Goal: Task Accomplishment & Management: Manage account settings

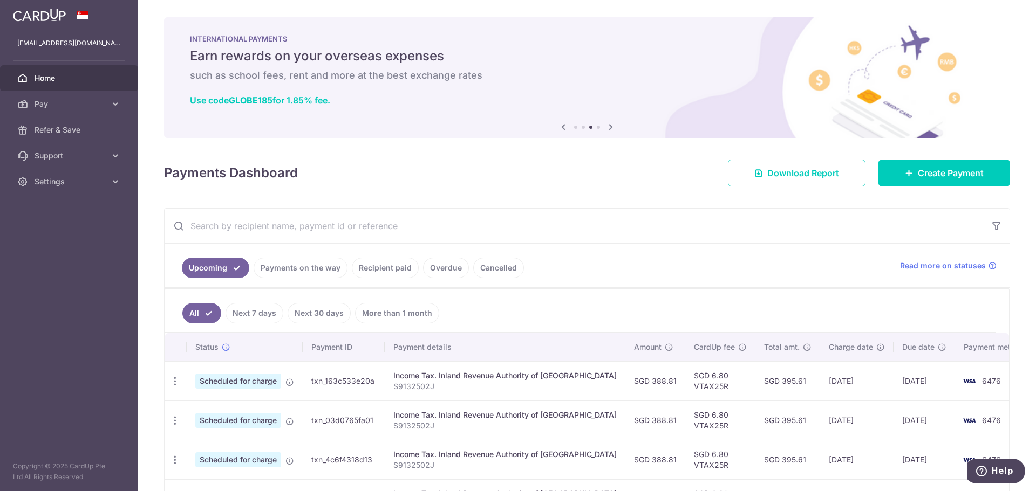
click at [47, 78] on span "Home" at bounding box center [70, 78] width 71 height 11
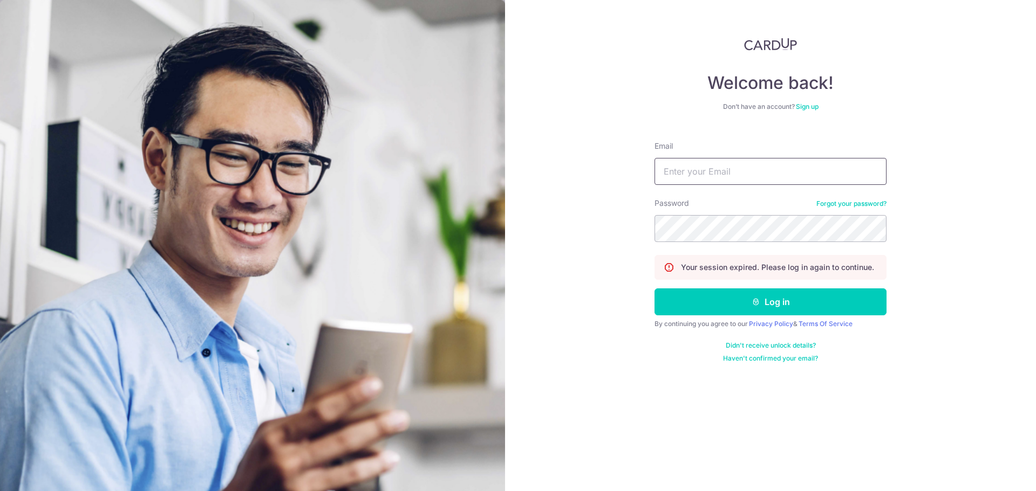
click at [698, 176] on input "Email" at bounding box center [770, 171] width 232 height 27
type input "[EMAIL_ADDRESS][DOMAIN_NAME]"
click at [654, 289] on button "Log in" at bounding box center [770, 302] width 232 height 27
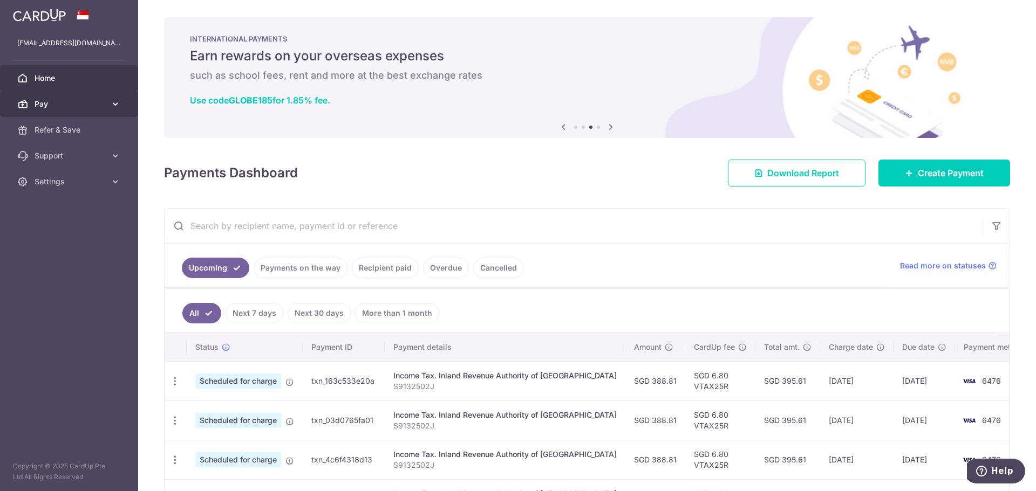
click at [42, 106] on span "Pay" at bounding box center [70, 104] width 71 height 11
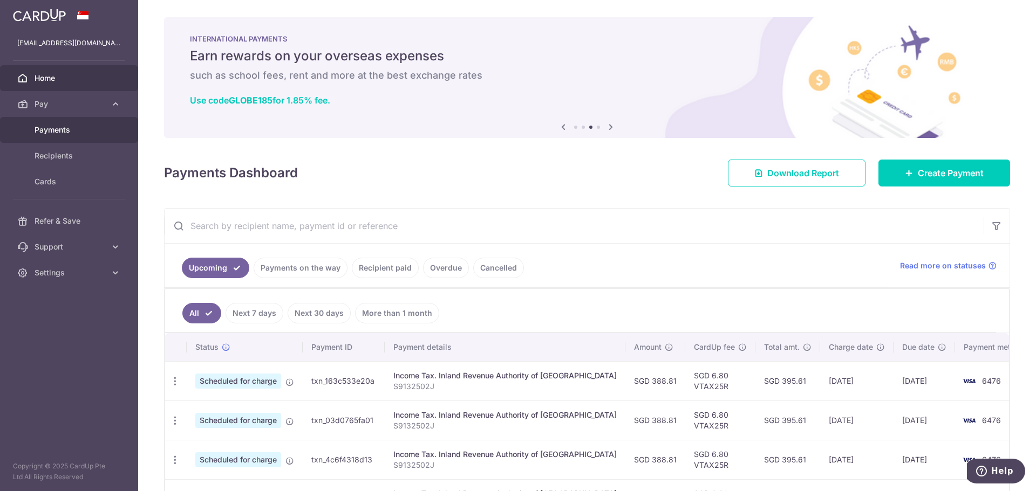
click at [76, 133] on span "Payments" at bounding box center [70, 130] width 71 height 11
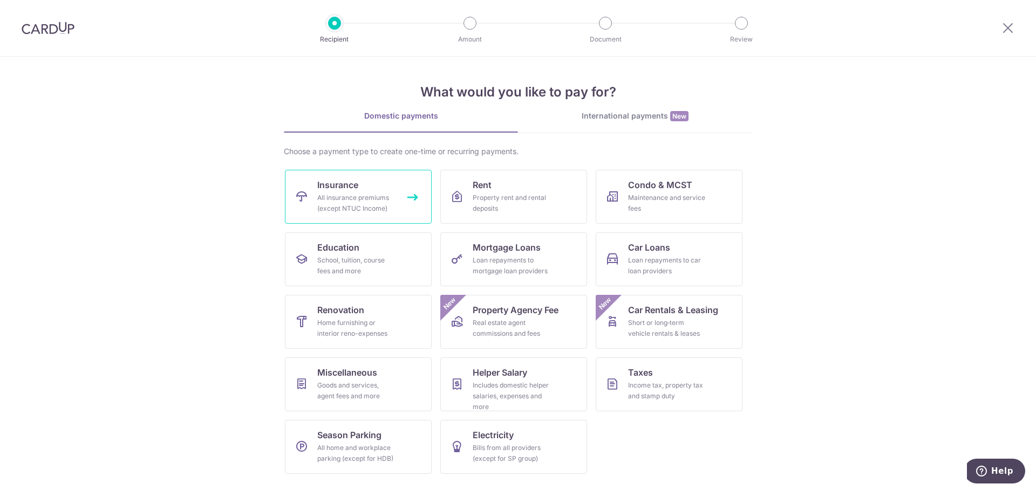
click at [381, 191] on link "Insurance All insurance premiums (except NTUC Income)" at bounding box center [358, 197] width 147 height 54
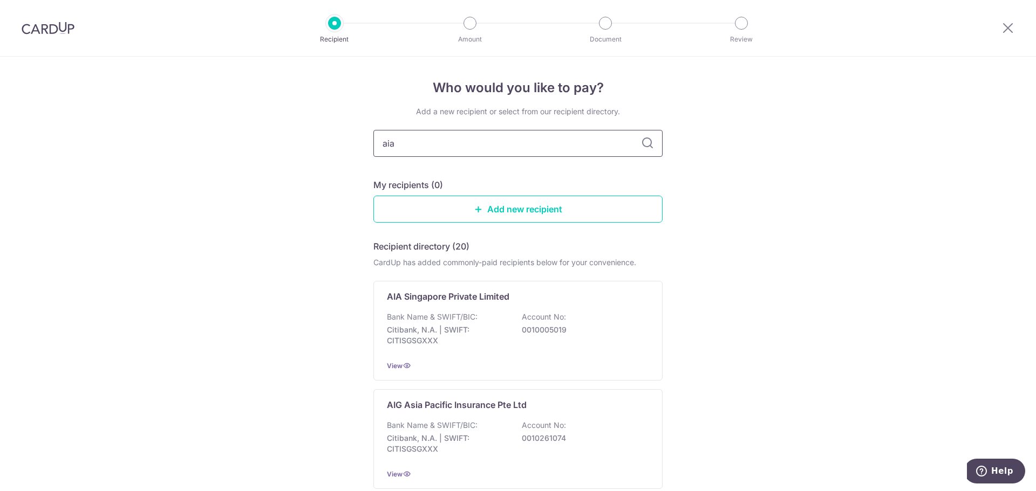
type input "aia"
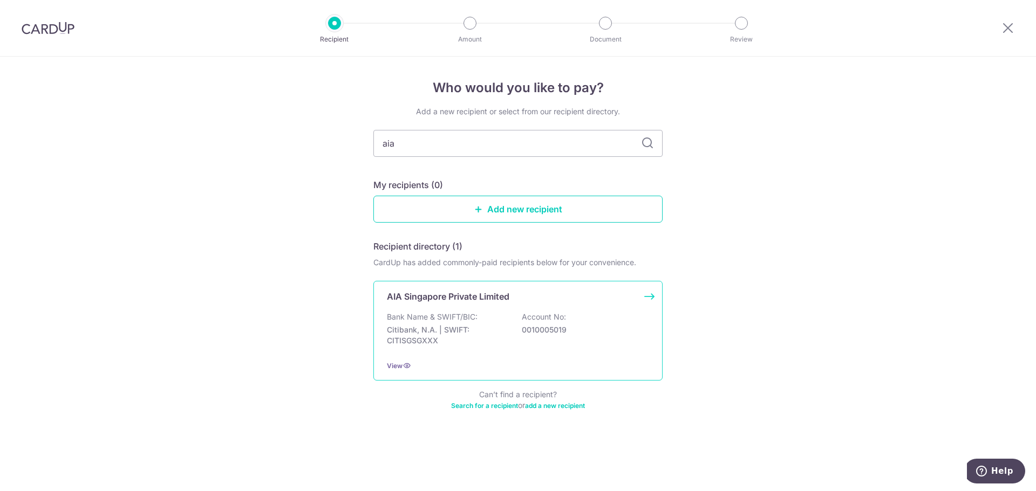
click at [497, 323] on div "Bank Name & SWIFT/BIC: Citibank, N.A. | SWIFT: CITISGSGXXX Account No: 00100050…" at bounding box center [518, 332] width 262 height 40
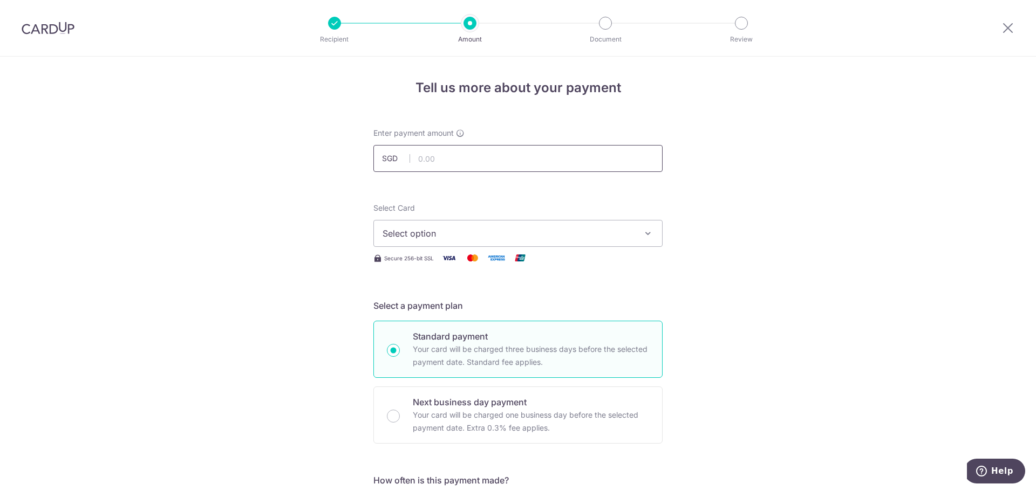
click at [447, 160] on input "text" at bounding box center [517, 158] width 289 height 27
click at [515, 160] on input "text" at bounding box center [517, 158] width 289 height 27
type input "1,197.60"
click at [512, 228] on span "Select option" at bounding box center [507, 233] width 251 height 13
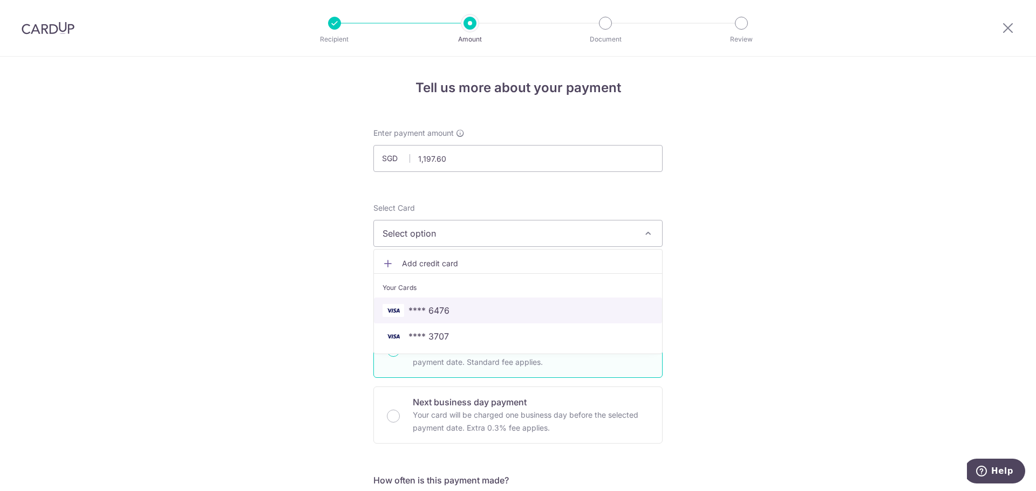
click at [459, 311] on span "**** 6476" at bounding box center [517, 310] width 271 height 13
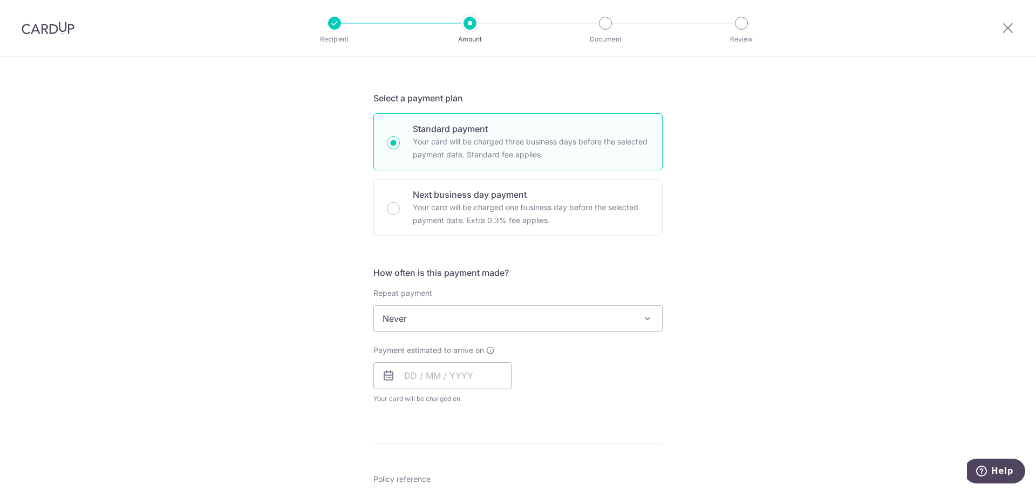
scroll to position [216, 0]
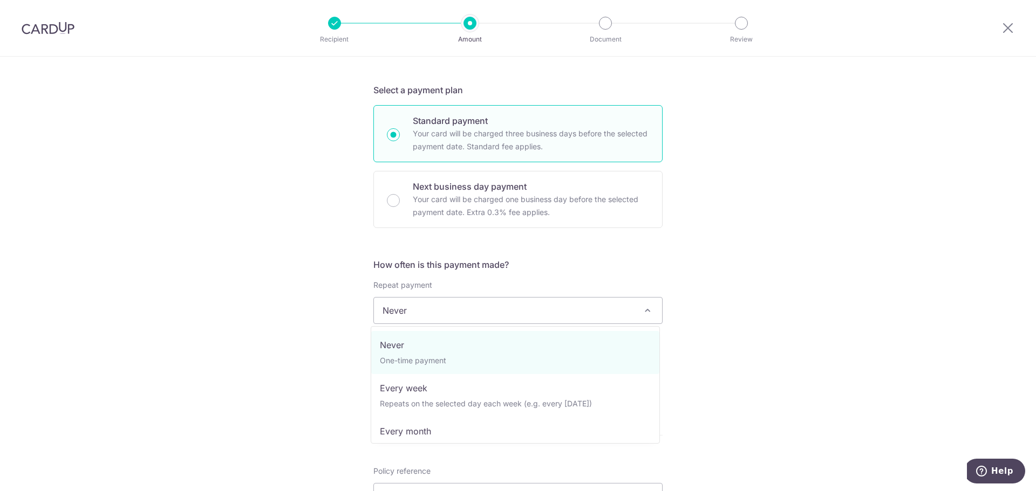
click at [555, 317] on span "Never" at bounding box center [518, 311] width 288 height 26
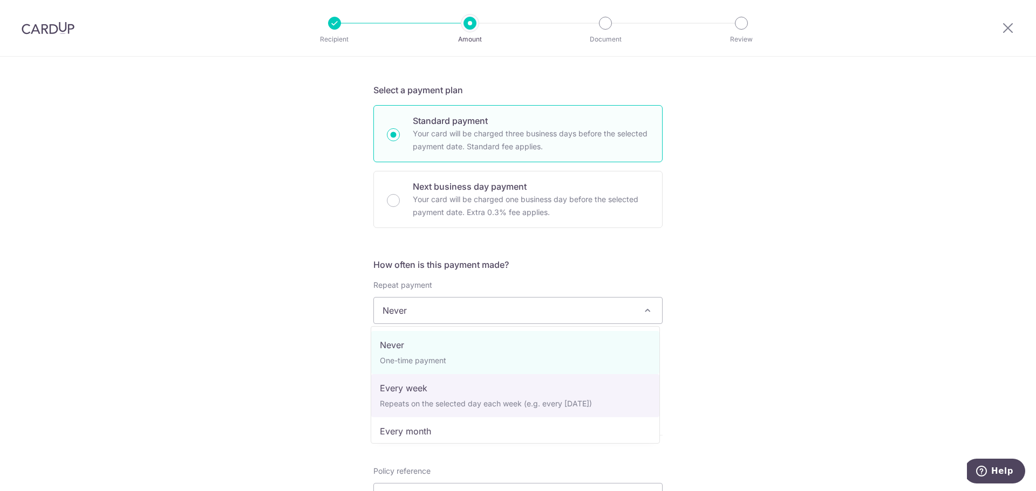
select select "2"
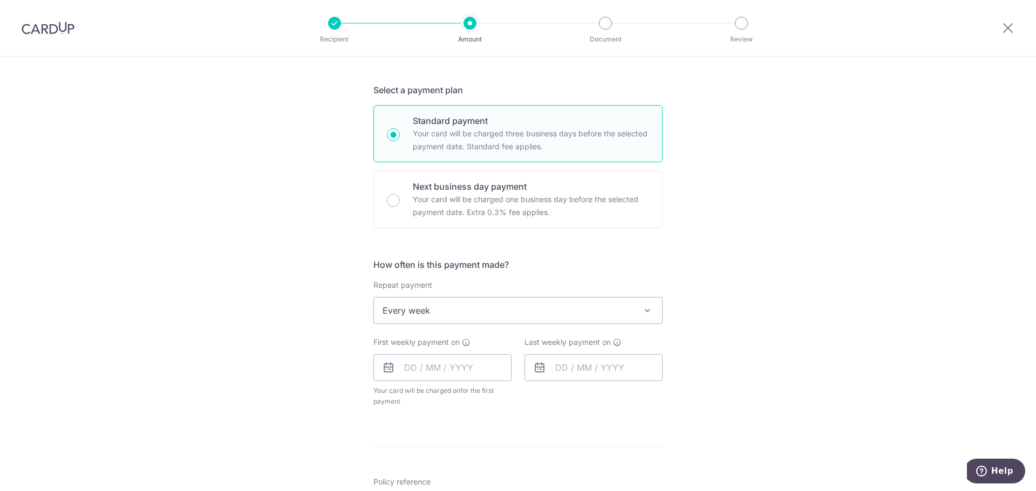
click at [511, 311] on span "Every week" at bounding box center [518, 311] width 288 height 26
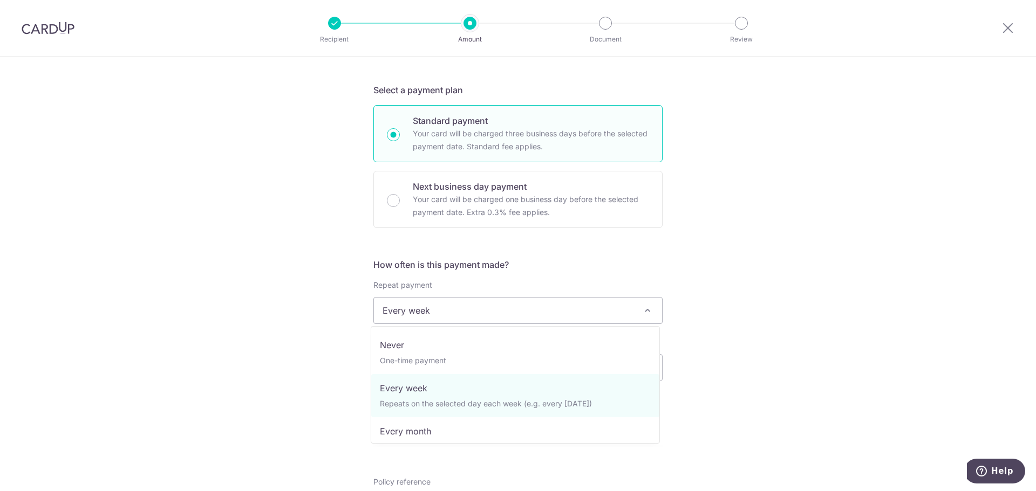
click at [753, 369] on div "Tell us more about your payment Enter payment amount SGD 1,197.60 1197.60 Selec…" at bounding box center [518, 334] width 1036 height 986
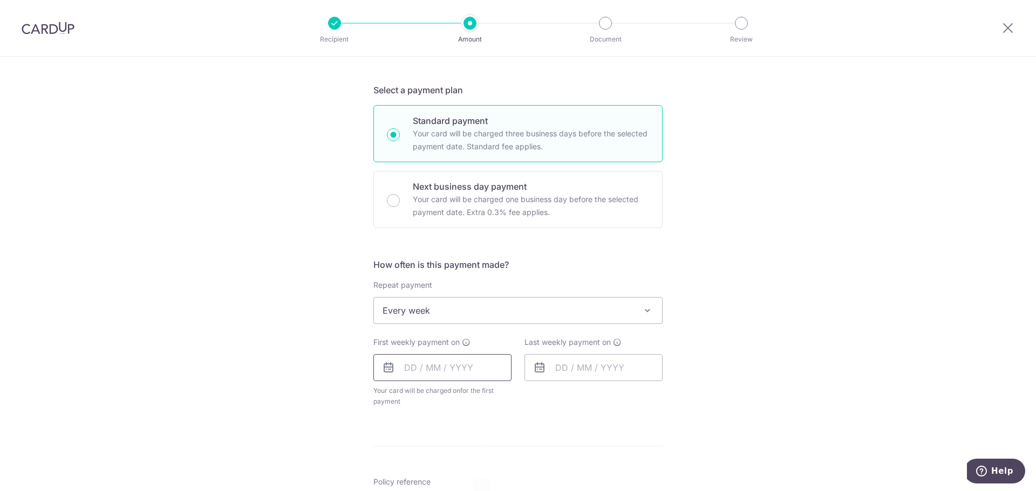
click at [468, 372] on input "text" at bounding box center [442, 367] width 138 height 27
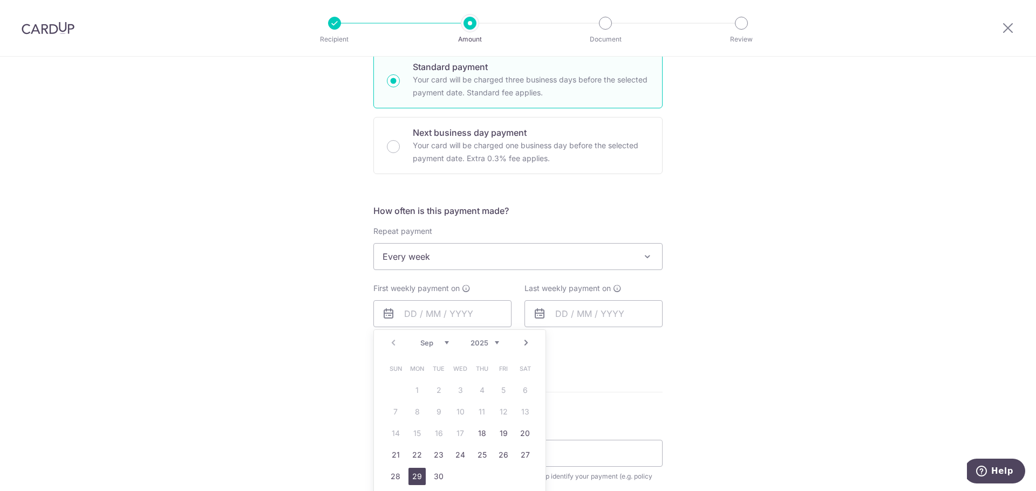
click at [412, 476] on link "29" at bounding box center [416, 476] width 17 height 17
type input "[DATE]"
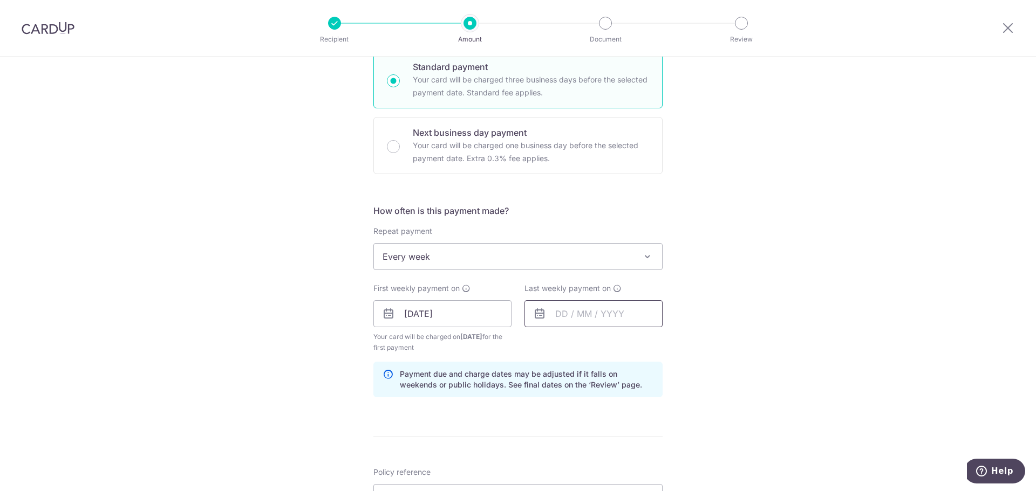
click at [563, 311] on input "text" at bounding box center [593, 313] width 138 height 27
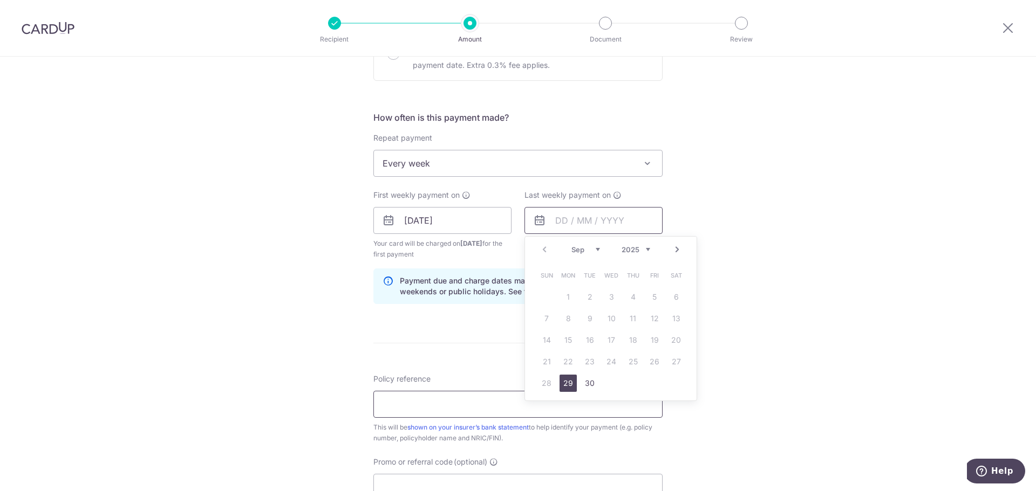
scroll to position [378, 0]
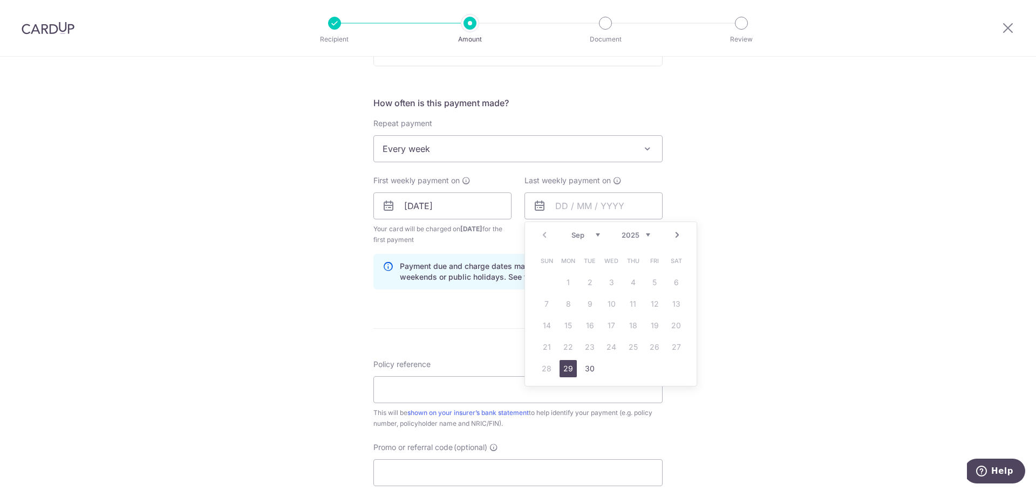
click at [591, 236] on select "Sep Oct Nov Dec" at bounding box center [585, 235] width 29 height 9
click at [567, 308] on link "6" at bounding box center [567, 304] width 17 height 17
type input "[DATE]"
click at [700, 281] on div "Tell us more about your payment Enter payment amount SGD 1,197.60 1197.60 Selec…" at bounding box center [518, 194] width 1036 height 1031
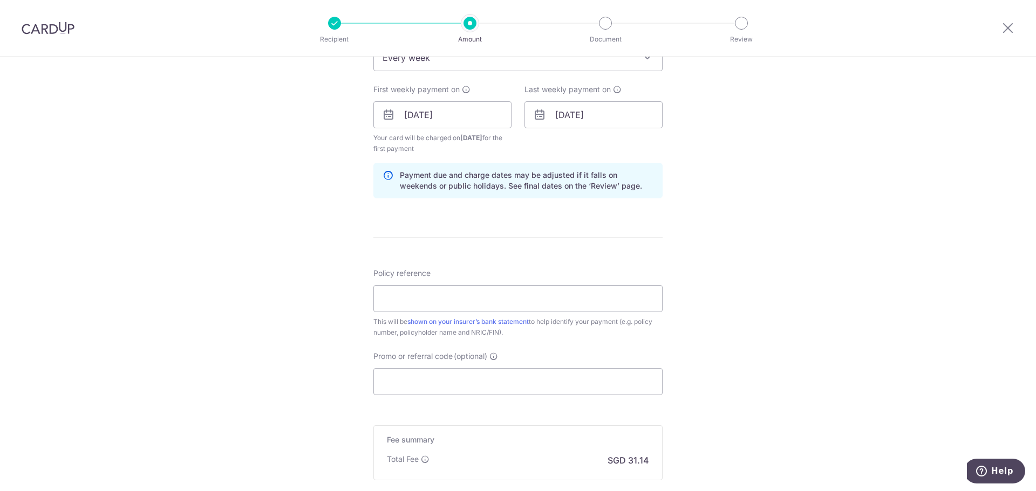
scroll to position [485, 0]
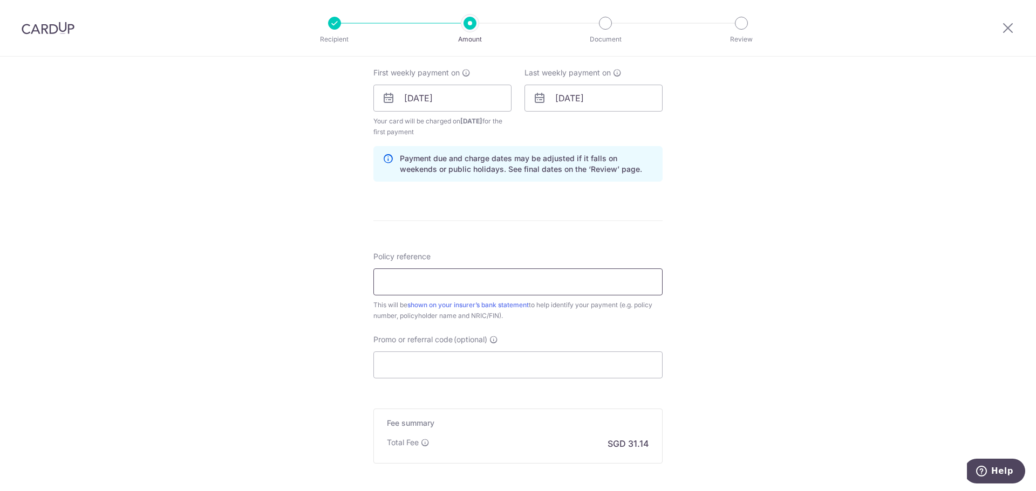
click at [535, 280] on input "Policy reference" at bounding box center [517, 282] width 289 height 27
drag, startPoint x: 407, startPoint y: 282, endPoint x: 424, endPoint y: 280, distance: 16.8
click at [424, 280] on input "L540412624" at bounding box center [517, 282] width 289 height 27
type input "L540412624"
click at [438, 364] on input "Promo or referral code (optional)" at bounding box center [517, 365] width 289 height 27
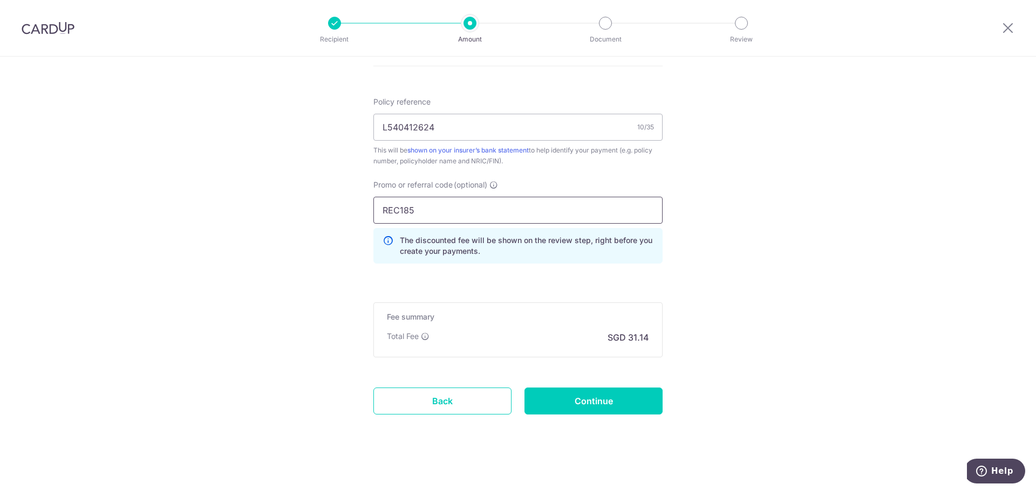
scroll to position [645, 0]
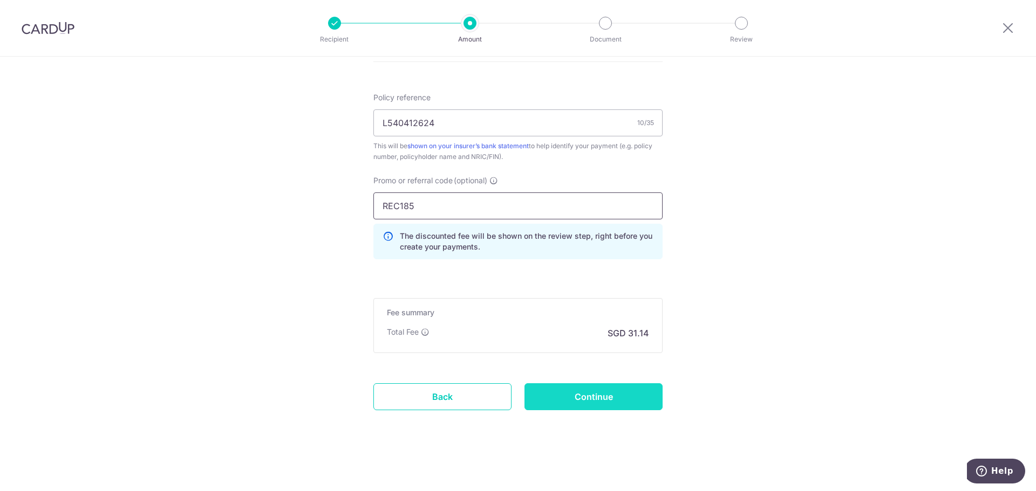
type input "REC185"
click at [597, 398] on input "Continue" at bounding box center [593, 396] width 138 height 27
type input "Create Schedule"
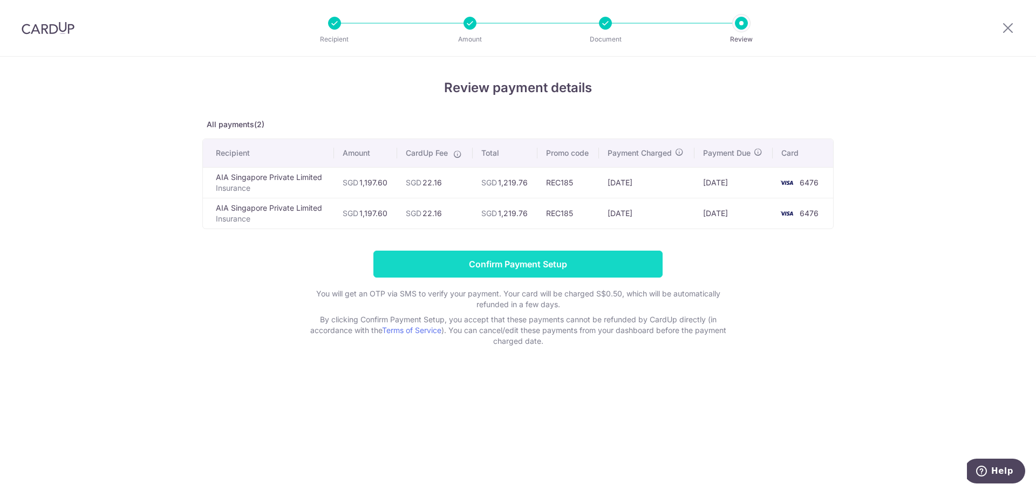
click at [606, 260] on input "Confirm Payment Setup" at bounding box center [517, 264] width 289 height 27
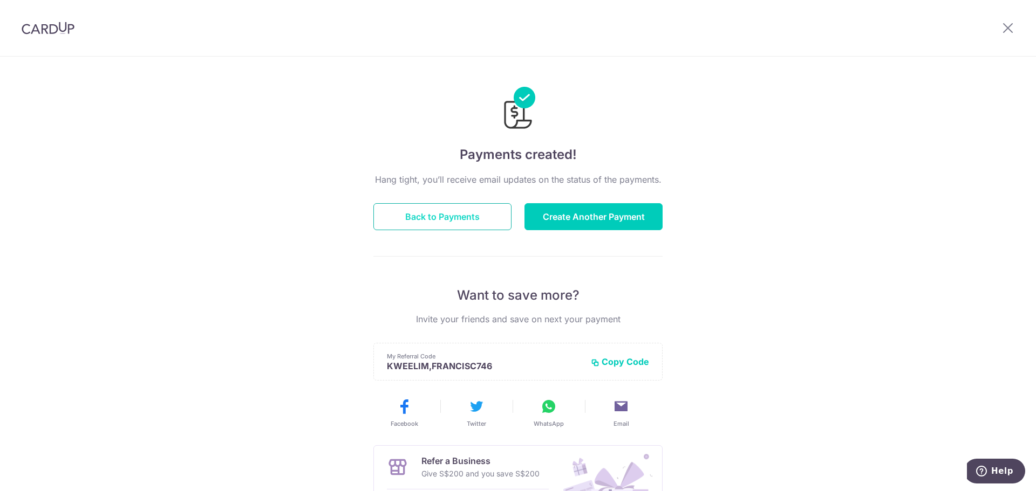
click at [436, 215] on button "Back to Payments" at bounding box center [442, 216] width 138 height 27
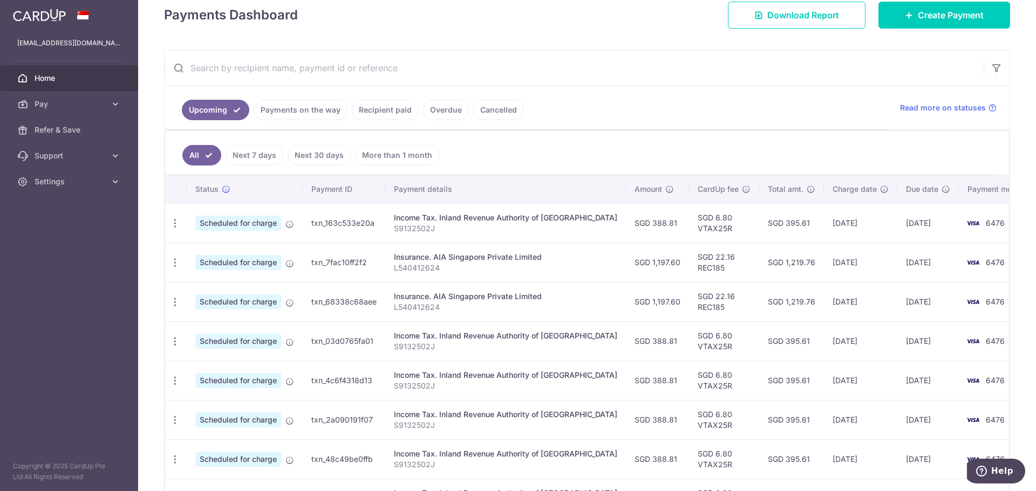
scroll to position [162, 0]
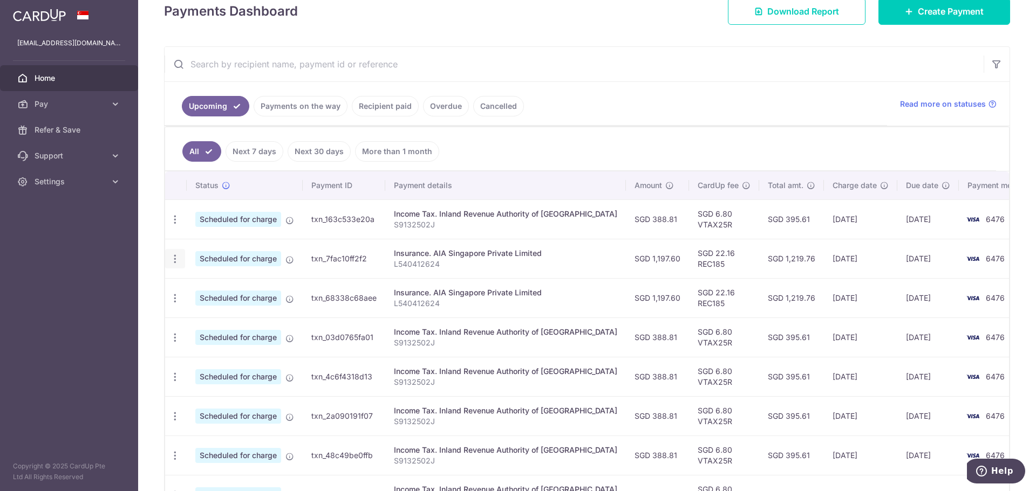
click at [174, 255] on icon "button" at bounding box center [174, 258] width 11 height 11
click at [199, 287] on span "Update payment" at bounding box center [232, 288] width 73 height 13
radio input "true"
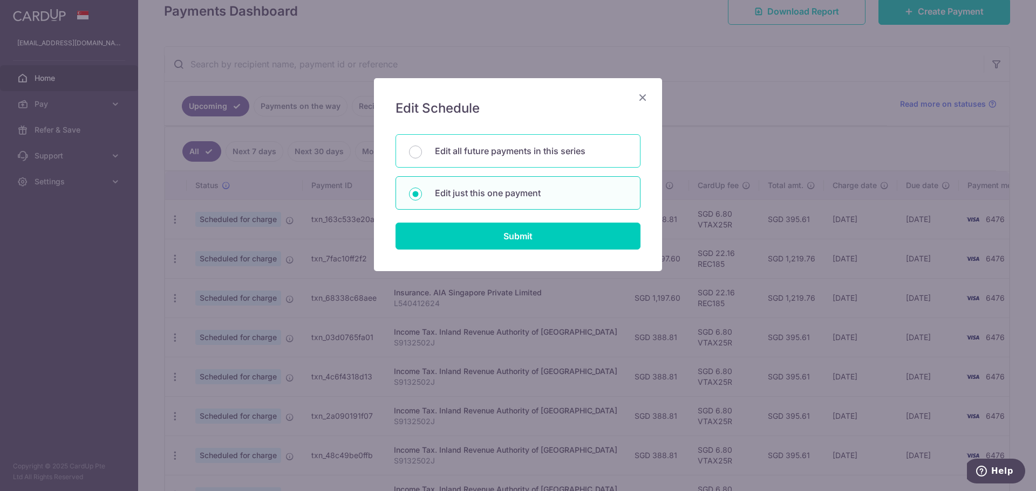
click at [567, 154] on p "Edit all future payments in this series" at bounding box center [531, 151] width 192 height 13
click at [422, 154] on input "Edit all future payments in this series" at bounding box center [415, 152] width 13 height 13
radio input "true"
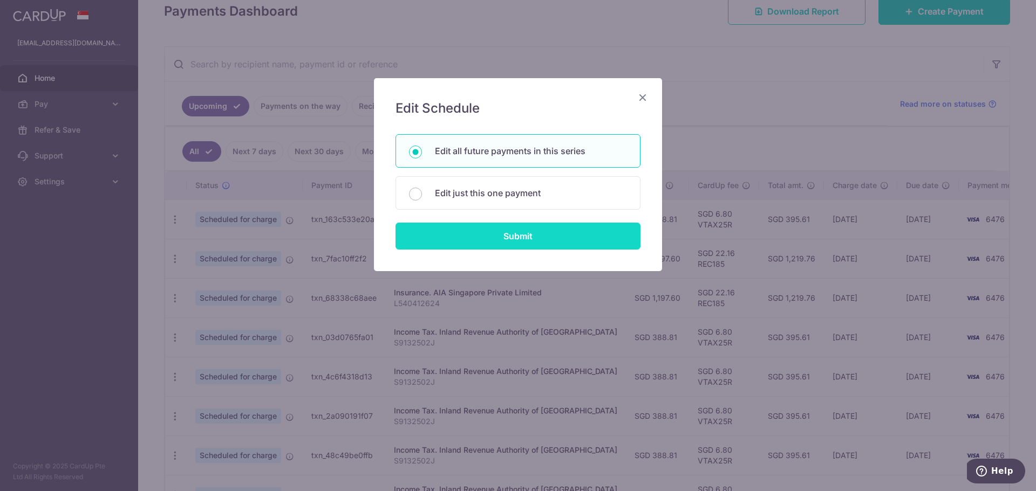
click at [539, 233] on input "Submit" at bounding box center [517, 236] width 245 height 27
radio input "true"
type input "1,197.60"
type input "L540412624"
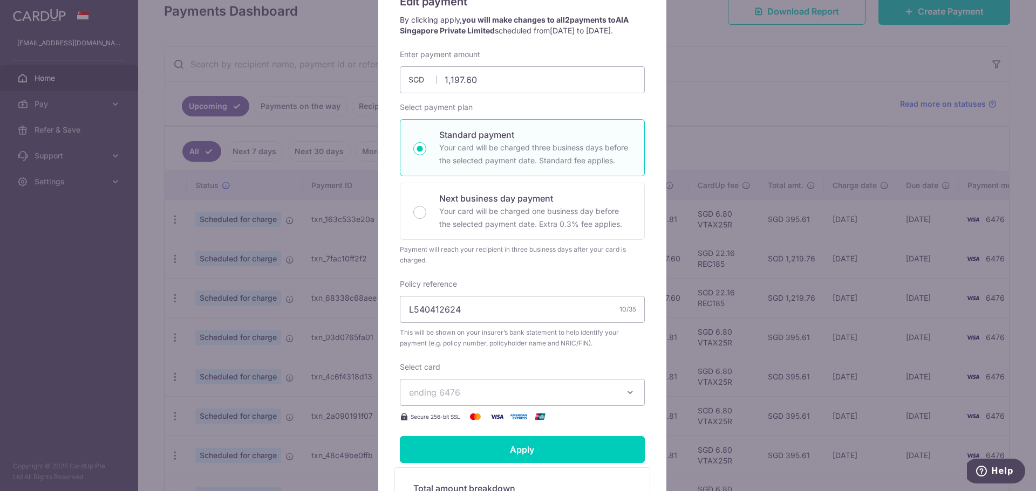
scroll to position [108, 0]
click at [287, 90] on div "Edit payment By clicking apply, you will make changes to all 2 payments to AIA …" at bounding box center [518, 245] width 1036 height 491
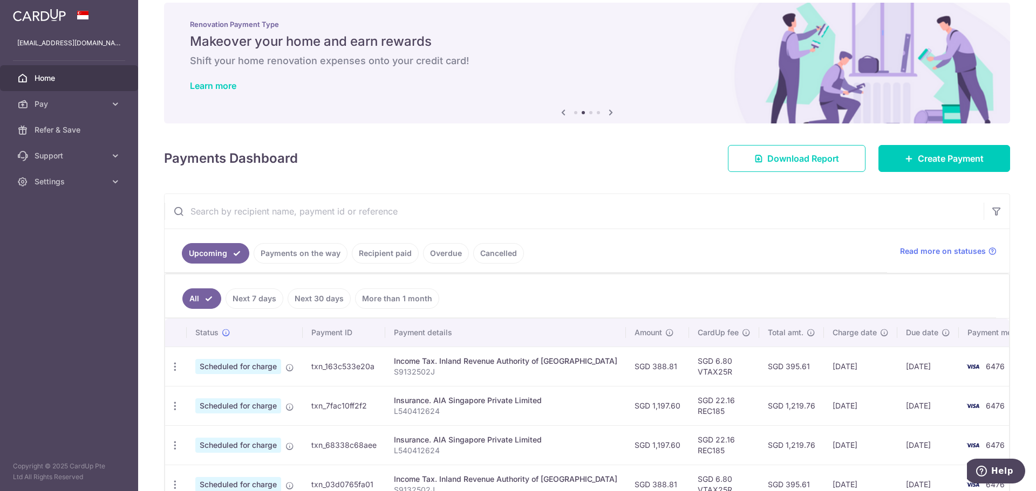
scroll to position [0, 0]
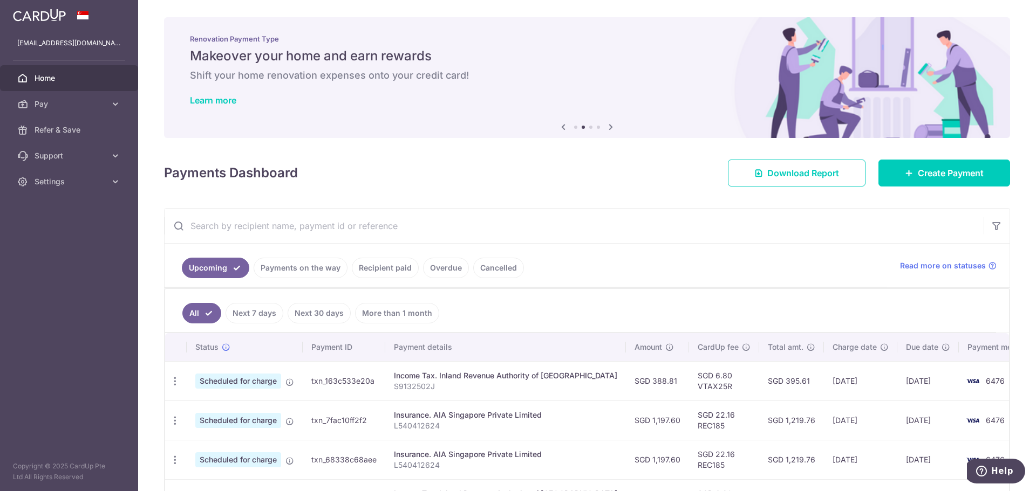
click at [44, 80] on span "Home" at bounding box center [70, 78] width 71 height 11
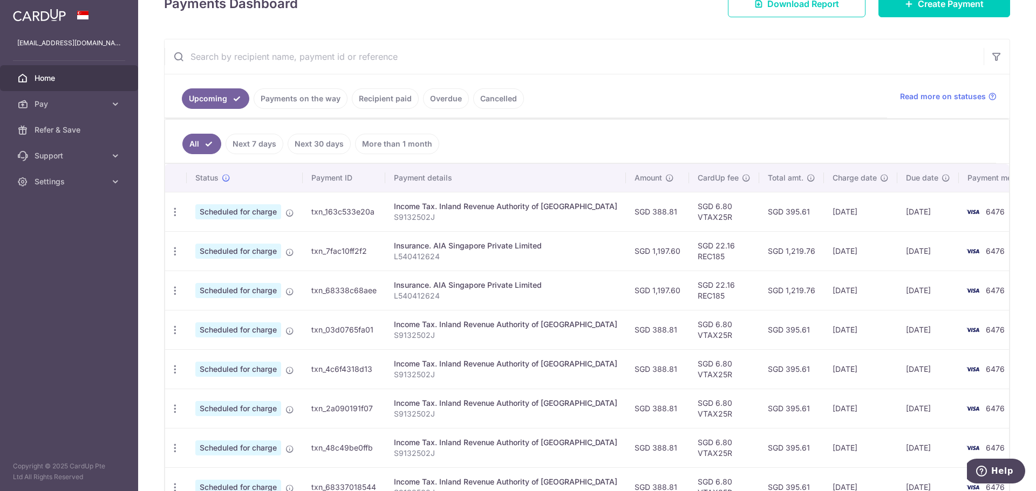
scroll to position [115, 0]
